Goal: Navigation & Orientation: Find specific page/section

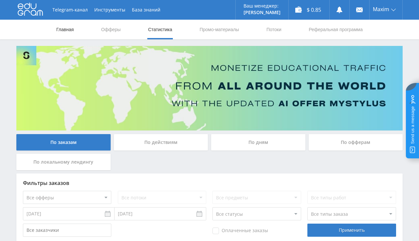
click at [70, 27] on link "Главная" at bounding box center [65, 30] width 19 height 20
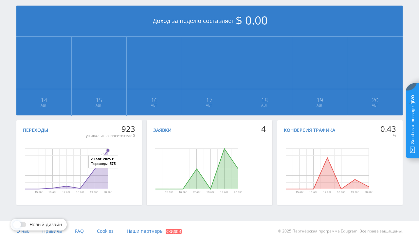
scroll to position [10, 0]
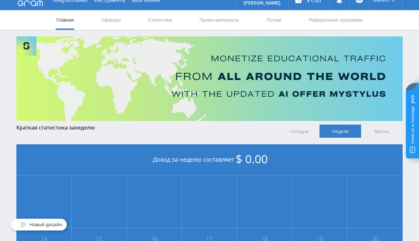
click at [146, 20] on nav "Главная Офферы Статистика Промо-материалы Потоки Реферальная программа" at bounding box center [210, 20] width 308 height 20
click at [153, 20] on link "Статистика" at bounding box center [160, 20] width 26 height 20
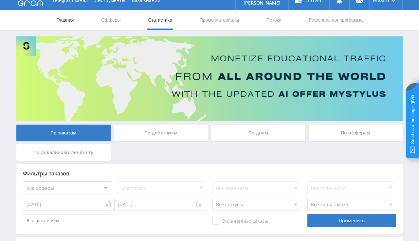
click at [72, 21] on link "Главная" at bounding box center [65, 20] width 19 height 20
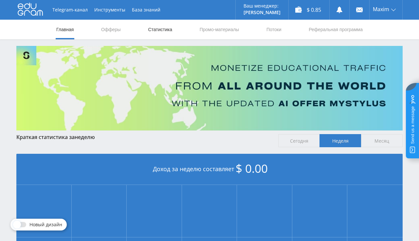
click at [157, 33] on link "Статистика" at bounding box center [160, 30] width 26 height 20
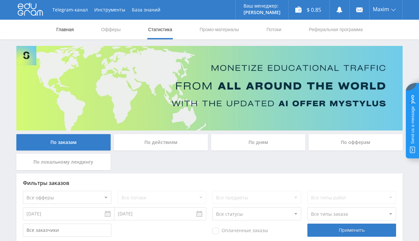
click at [68, 27] on link "Главная" at bounding box center [65, 30] width 19 height 20
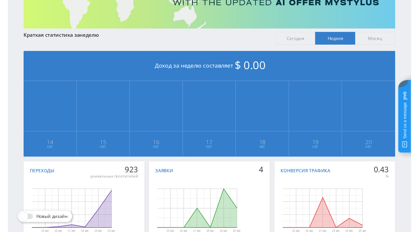
scroll to position [104, 0]
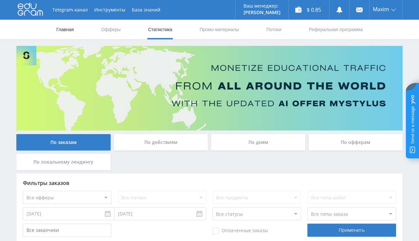
click at [66, 31] on link "Главная" at bounding box center [65, 30] width 19 height 20
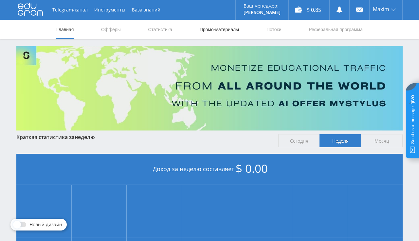
click at [228, 30] on link "Промо-материалы" at bounding box center [219, 30] width 41 height 20
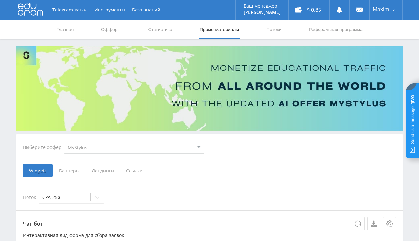
click at [108, 168] on span "Лендинги" at bounding box center [103, 170] width 34 height 13
click at [0, 0] on input "Лендинги" at bounding box center [0, 0] width 0 height 0
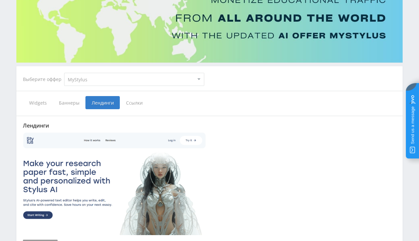
scroll to position [69, 0]
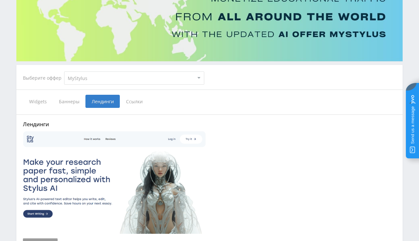
click at [64, 71] on select "MyStylus MyStylus - Revshare Кампус AI Studybay Автор24 Studybay Brazil Studyba…" at bounding box center [134, 77] width 140 height 13
select select "83"
click option "Studybay CPA" at bounding box center [0, 0] width 0 height 0
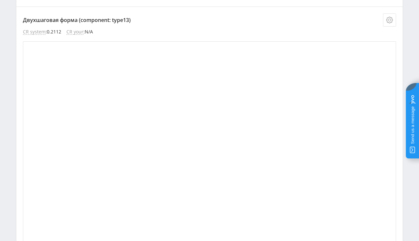
scroll to position [138, 0]
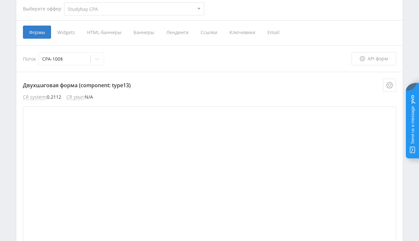
click at [179, 33] on span "Лендинги" at bounding box center [177, 32] width 34 height 13
click at [0, 0] on input "Лендинги" at bounding box center [0, 0] width 0 height 0
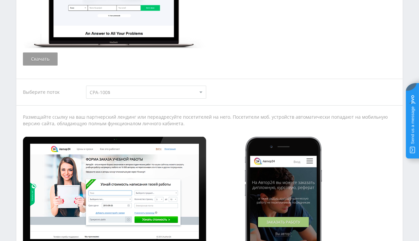
scroll to position [623, 0]
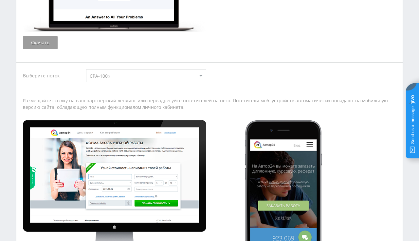
click at [86, 69] on select "CPA-100$ default" at bounding box center [146, 75] width 120 height 13
click at [127, 76] on select "CPA-100$ default" at bounding box center [146, 75] width 120 height 13
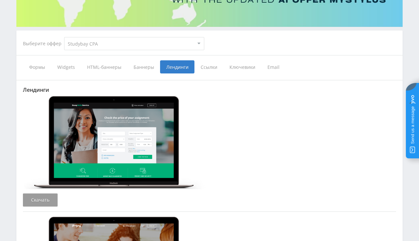
scroll to position [0, 0]
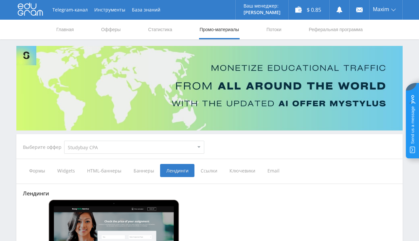
click at [64, 141] on select "MyStylus MyStylus - Revshare Кампус AI Studybay Автор24 Studybay Brazil Studyba…" at bounding box center [134, 147] width 140 height 13
select select "2"
click option "Studybay" at bounding box center [0, 0] width 0 height 0
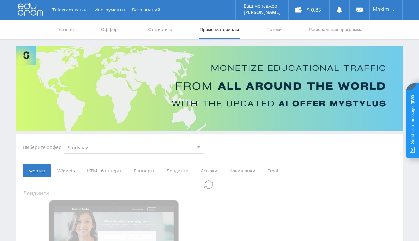
select select "2"
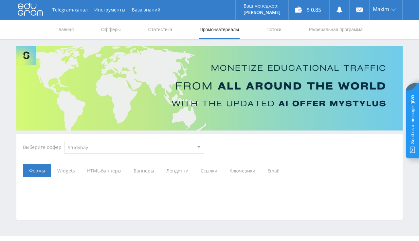
click at [173, 170] on span "Лендинги" at bounding box center [177, 170] width 34 height 13
click at [0, 0] on input "Лендинги" at bounding box center [0, 0] width 0 height 0
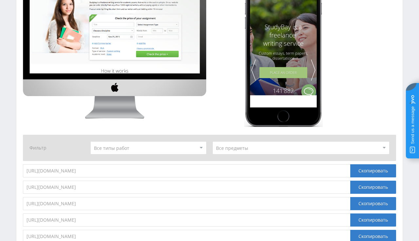
scroll to position [415, 0]
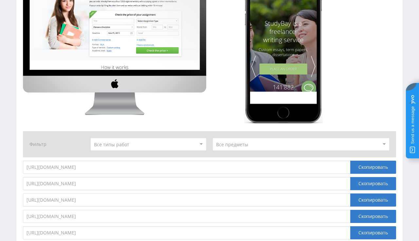
click at [90, 138] on select "Application Essay" at bounding box center [148, 144] width 116 height 13
click option "Article" at bounding box center [0, 0] width 0 height 0
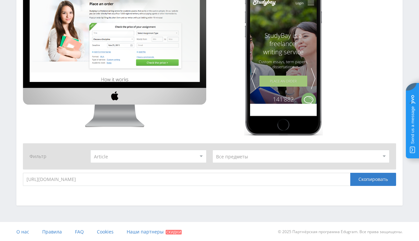
click at [90, 150] on select "Application Essay" at bounding box center [148, 156] width 116 height 13
click at [213, 150] on select "Accounting Algebra" at bounding box center [301, 156] width 177 height 13
click at [235, 159] on select "Accounting Algebra" at bounding box center [301, 156] width 177 height 13
click at [175, 148] on div "Фильтр Application Essay" at bounding box center [210, 156] width 374 height 26
click at [90, 150] on select "Application Essay" at bounding box center [148, 156] width 116 height 13
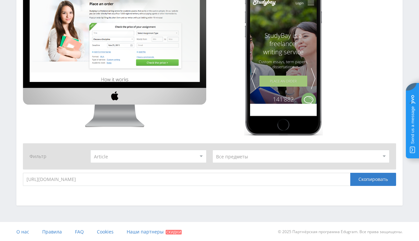
select select "0"
click option "Все типы работ" at bounding box center [0, 0] width 0 height 0
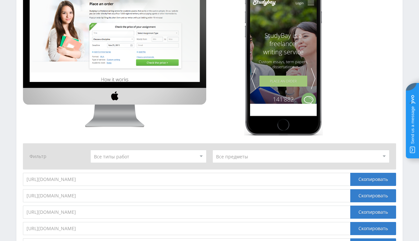
click at [218, 108] on div at bounding box center [210, 57] width 374 height 158
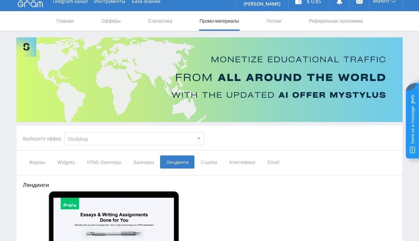
scroll to position [4, 0]
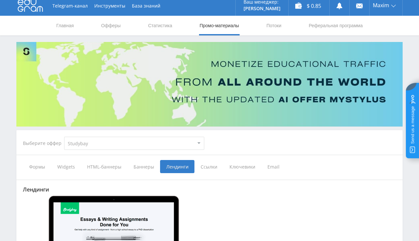
click at [204, 165] on span "Ссылки" at bounding box center [209, 166] width 29 height 13
click at [0, 0] on input "Ссылки" at bounding box center [0, 0] width 0 height 0
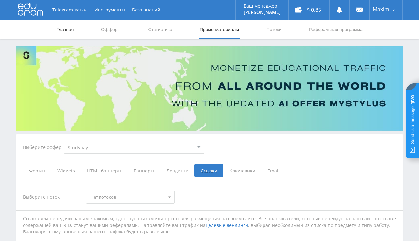
click at [65, 32] on link "Главная" at bounding box center [65, 30] width 19 height 20
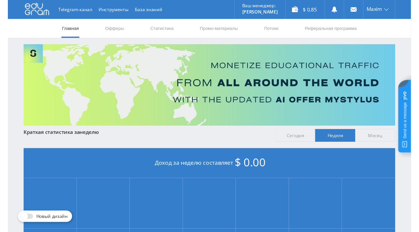
scroll to position [138, 0]
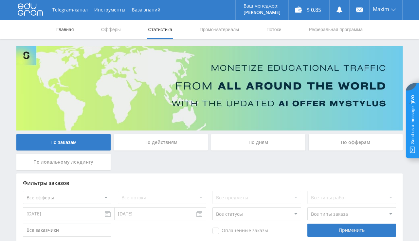
click at [61, 28] on link "Главная" at bounding box center [65, 30] width 19 height 20
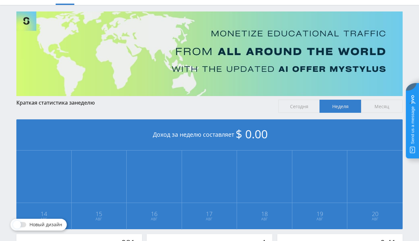
scroll to position [104, 0]
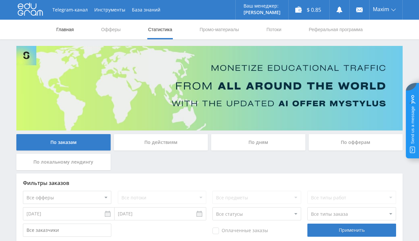
click at [71, 30] on link "Главная" at bounding box center [65, 30] width 19 height 20
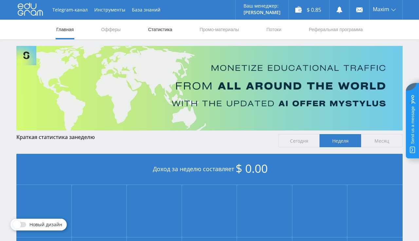
click at [158, 31] on link "Статистика" at bounding box center [160, 30] width 26 height 20
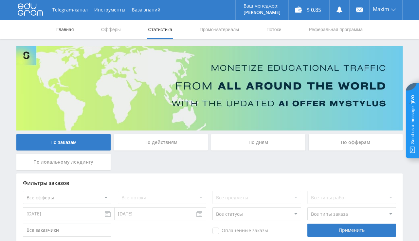
click at [71, 27] on link "Главная" at bounding box center [65, 30] width 19 height 20
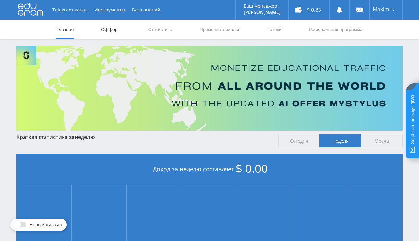
click at [112, 29] on link "Офферы" at bounding box center [111, 30] width 21 height 20
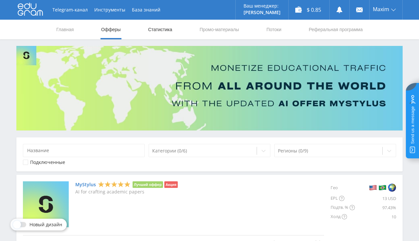
click at [170, 33] on link "Статистика" at bounding box center [160, 30] width 26 height 20
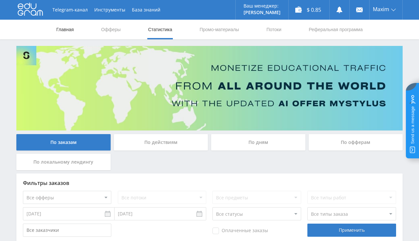
click at [62, 28] on link "Главная" at bounding box center [65, 30] width 19 height 20
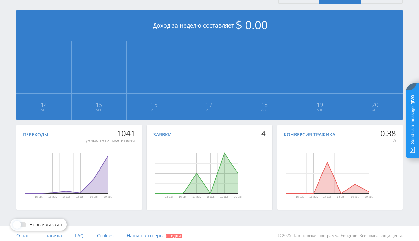
scroll to position [148, 0]
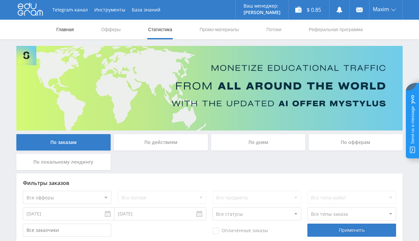
click at [65, 30] on link "Главная" at bounding box center [65, 30] width 19 height 20
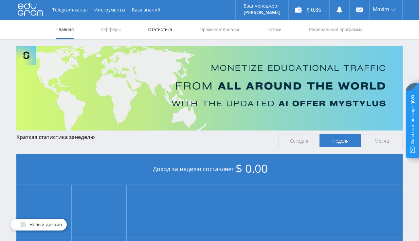
click at [155, 30] on link "Статистика" at bounding box center [160, 30] width 26 height 20
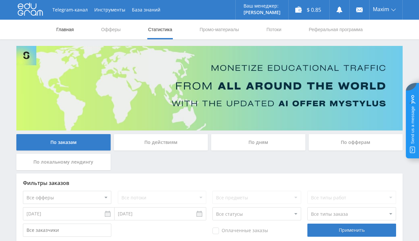
click at [68, 31] on link "Главная" at bounding box center [65, 30] width 19 height 20
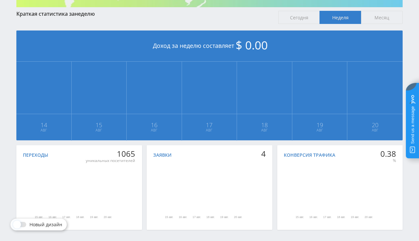
scroll to position [138, 0]
